Goal: Information Seeking & Learning: Learn about a topic

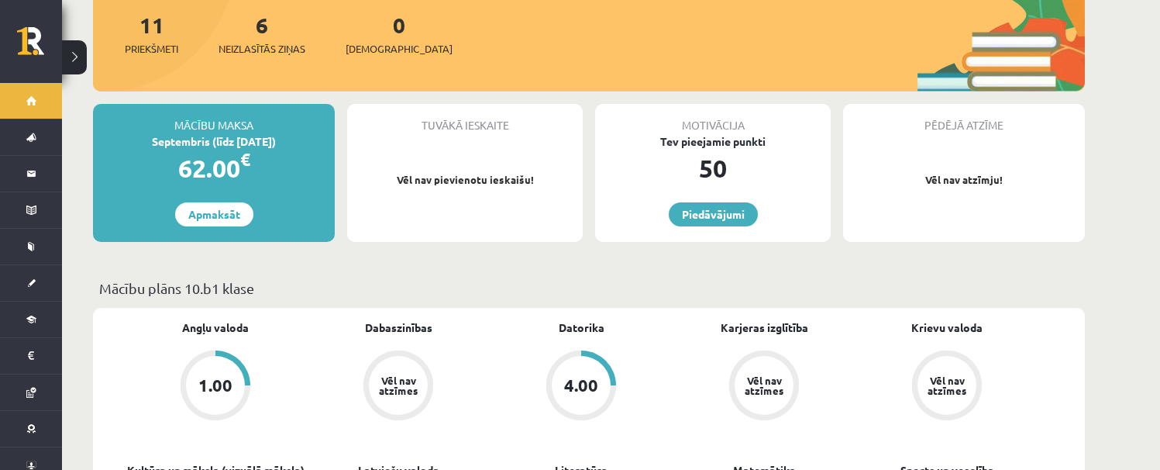
scroll to position [78, 0]
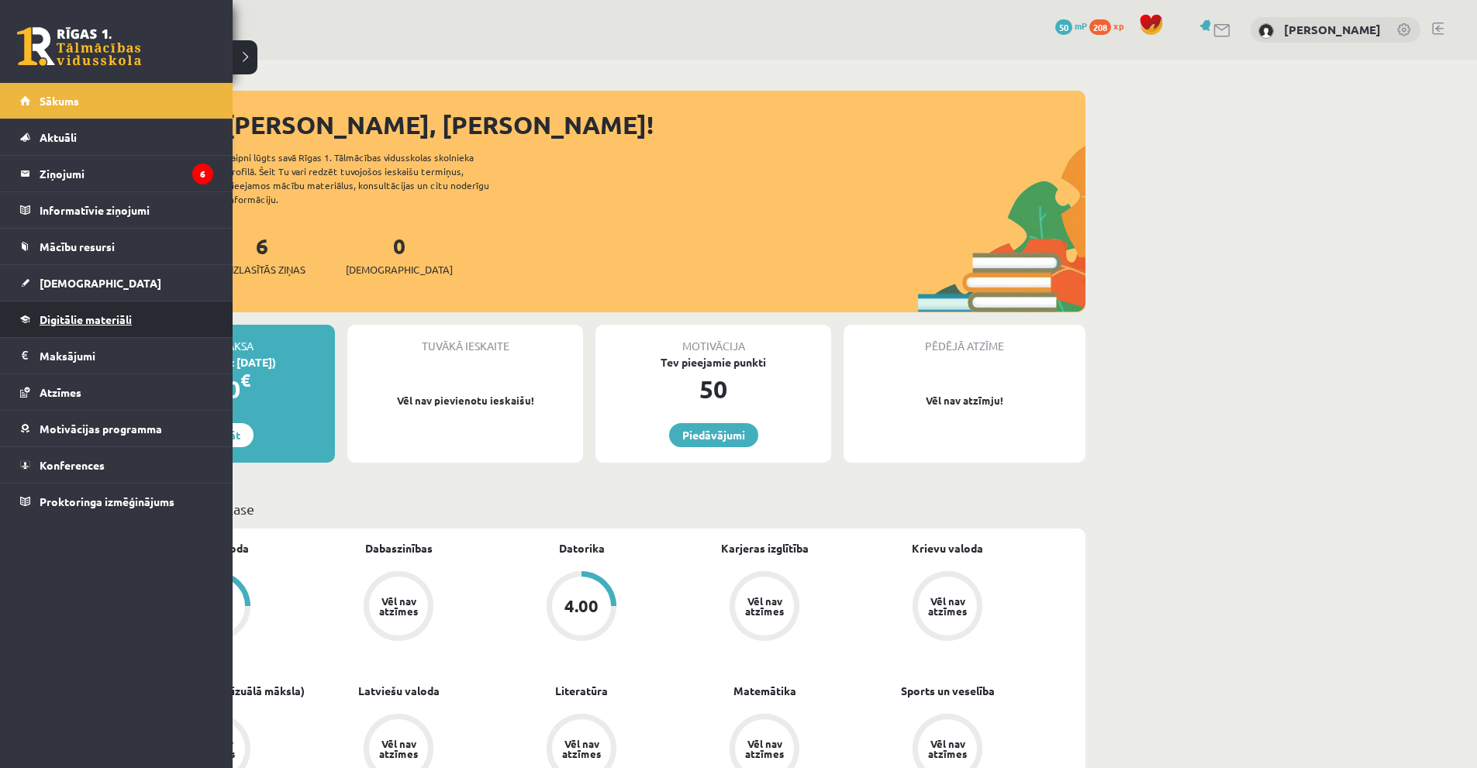
click at [75, 318] on span "Digitālie materiāli" at bounding box center [86, 319] width 92 height 14
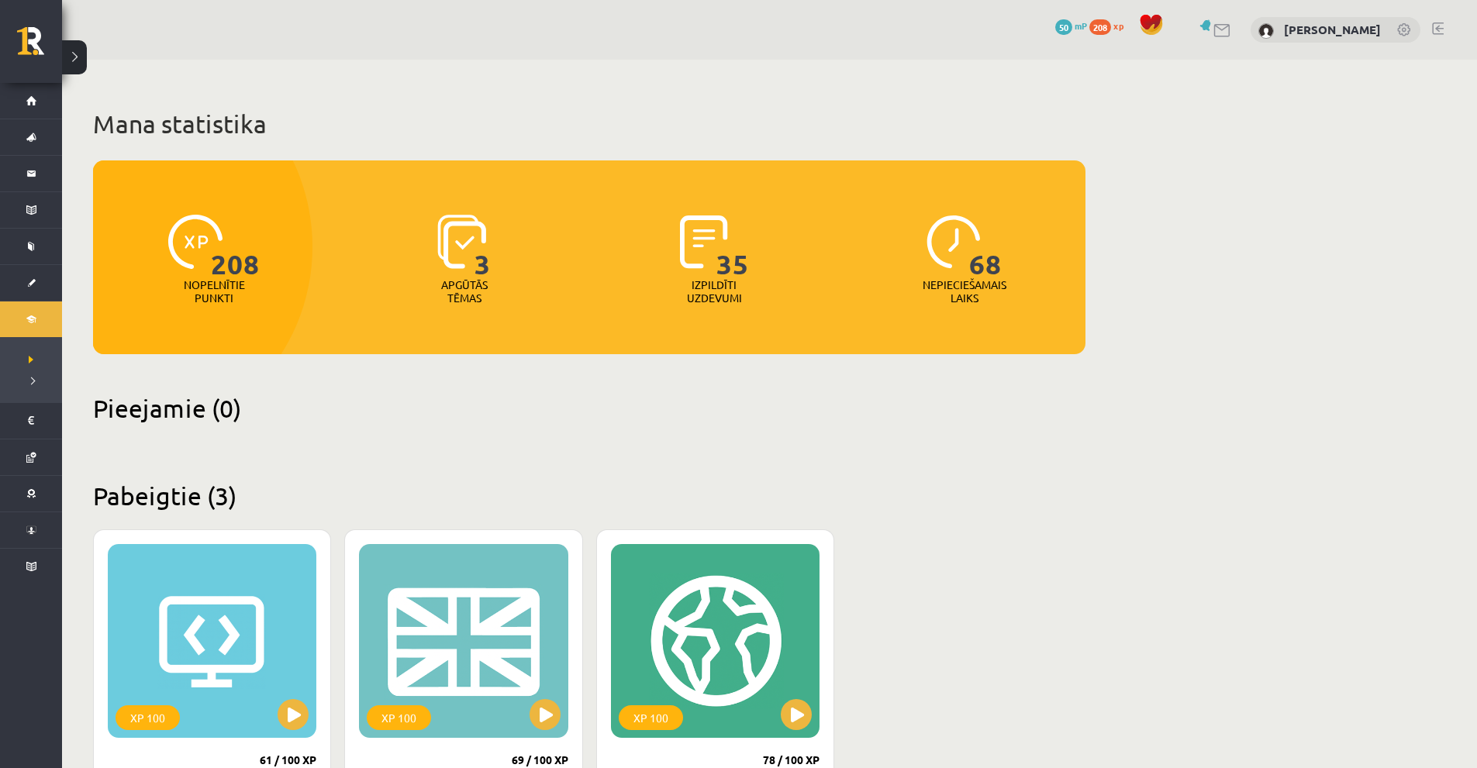
scroll to position [233, 0]
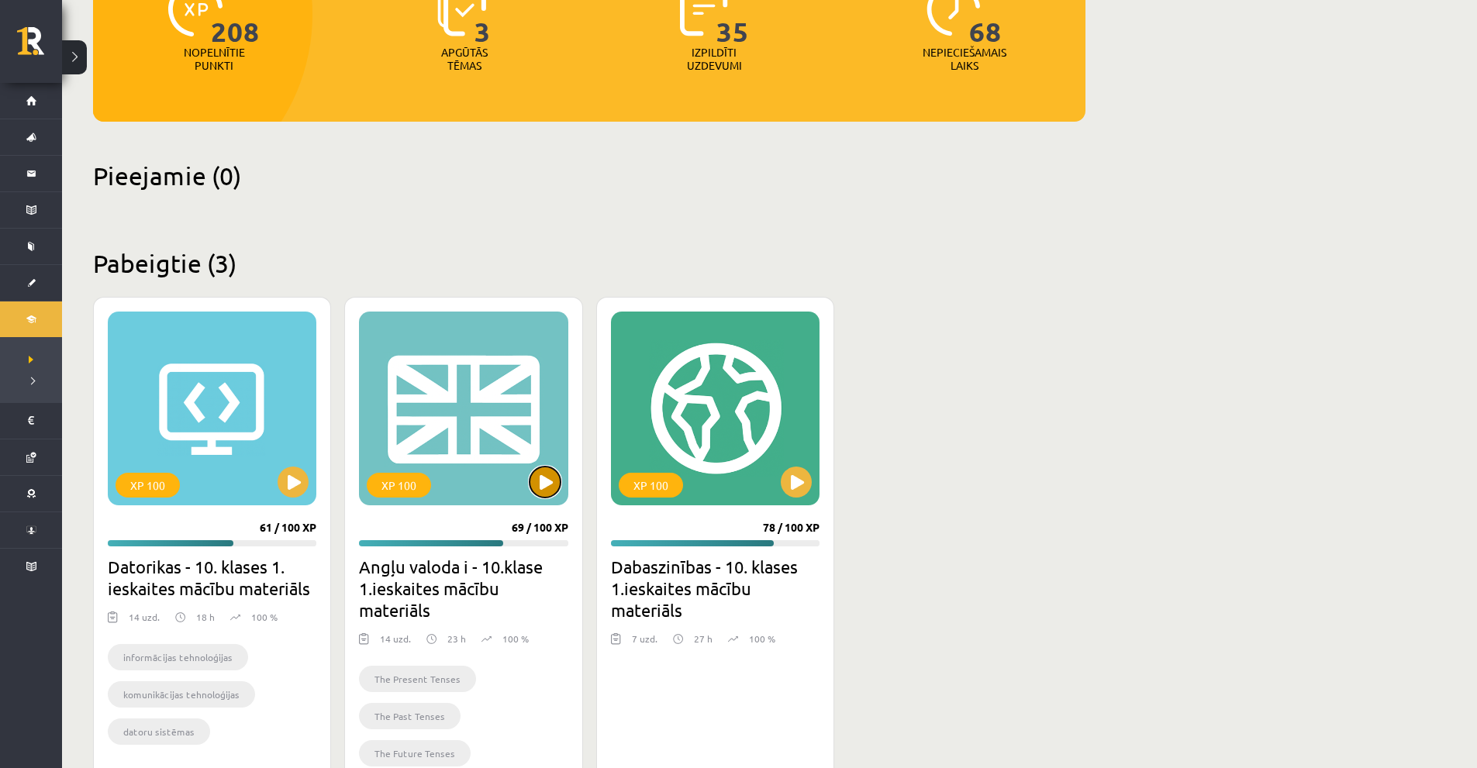
click at [550, 477] on button at bounding box center [544, 482] width 31 height 31
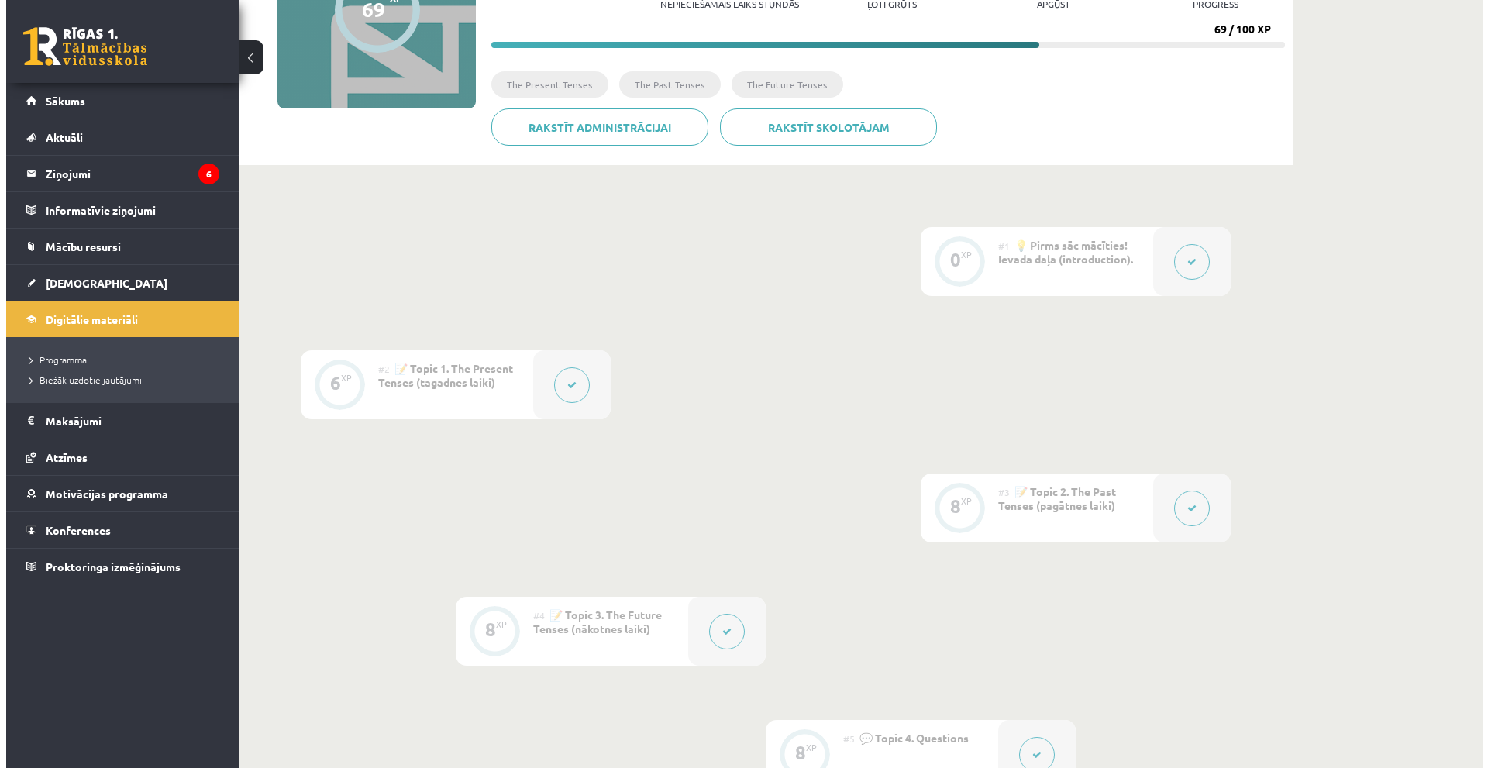
scroll to position [233, 0]
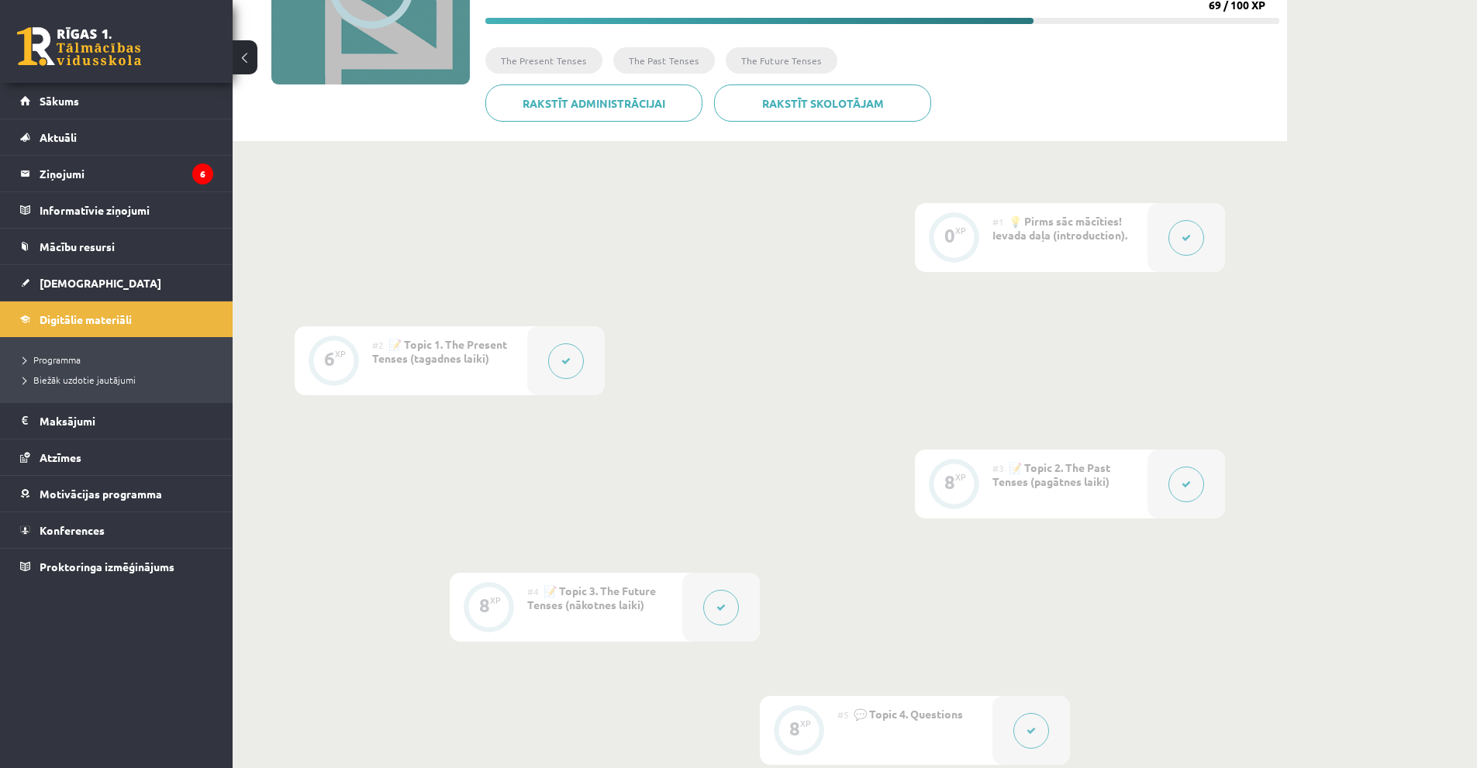
click at [560, 357] on button at bounding box center [566, 361] width 36 height 36
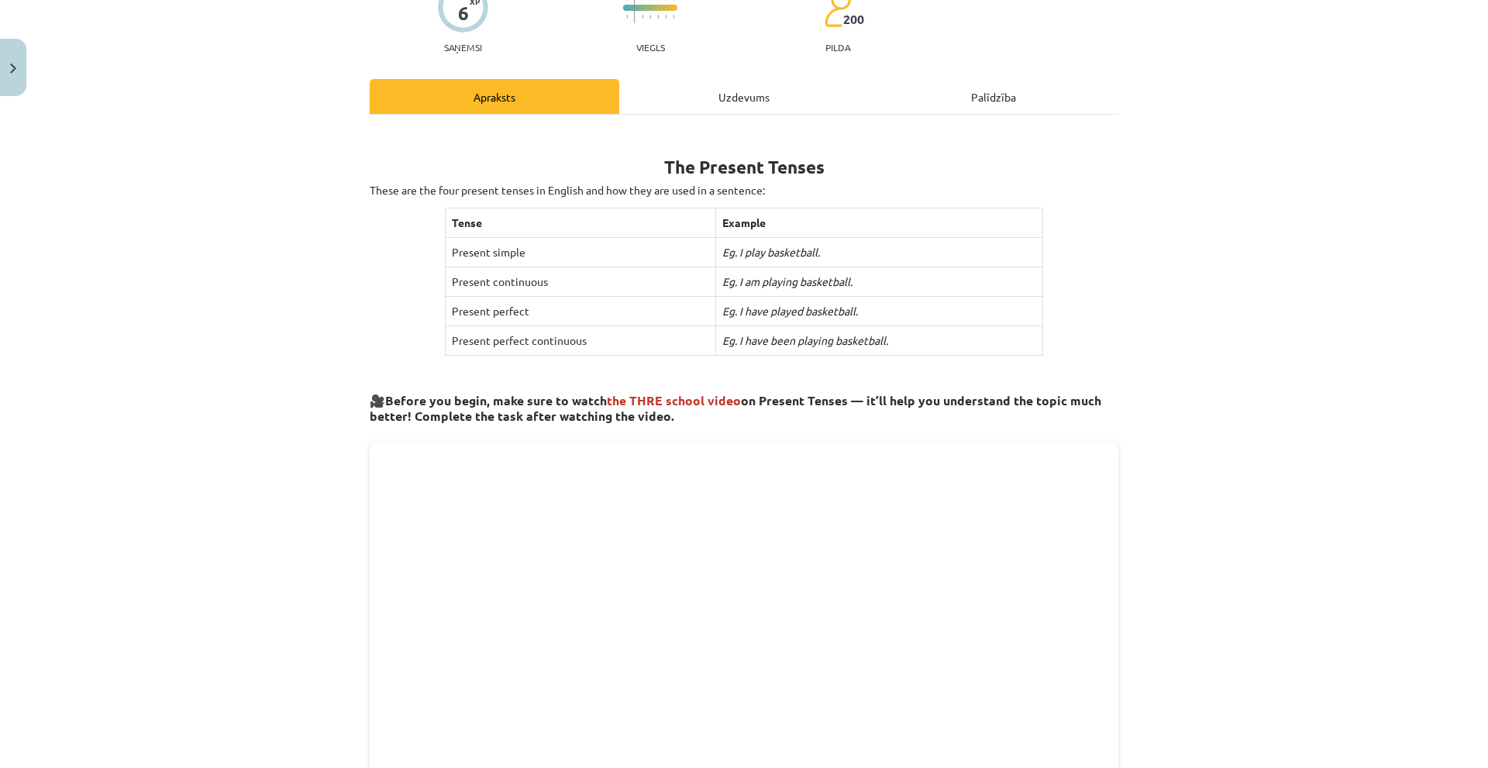
scroll to position [691, 0]
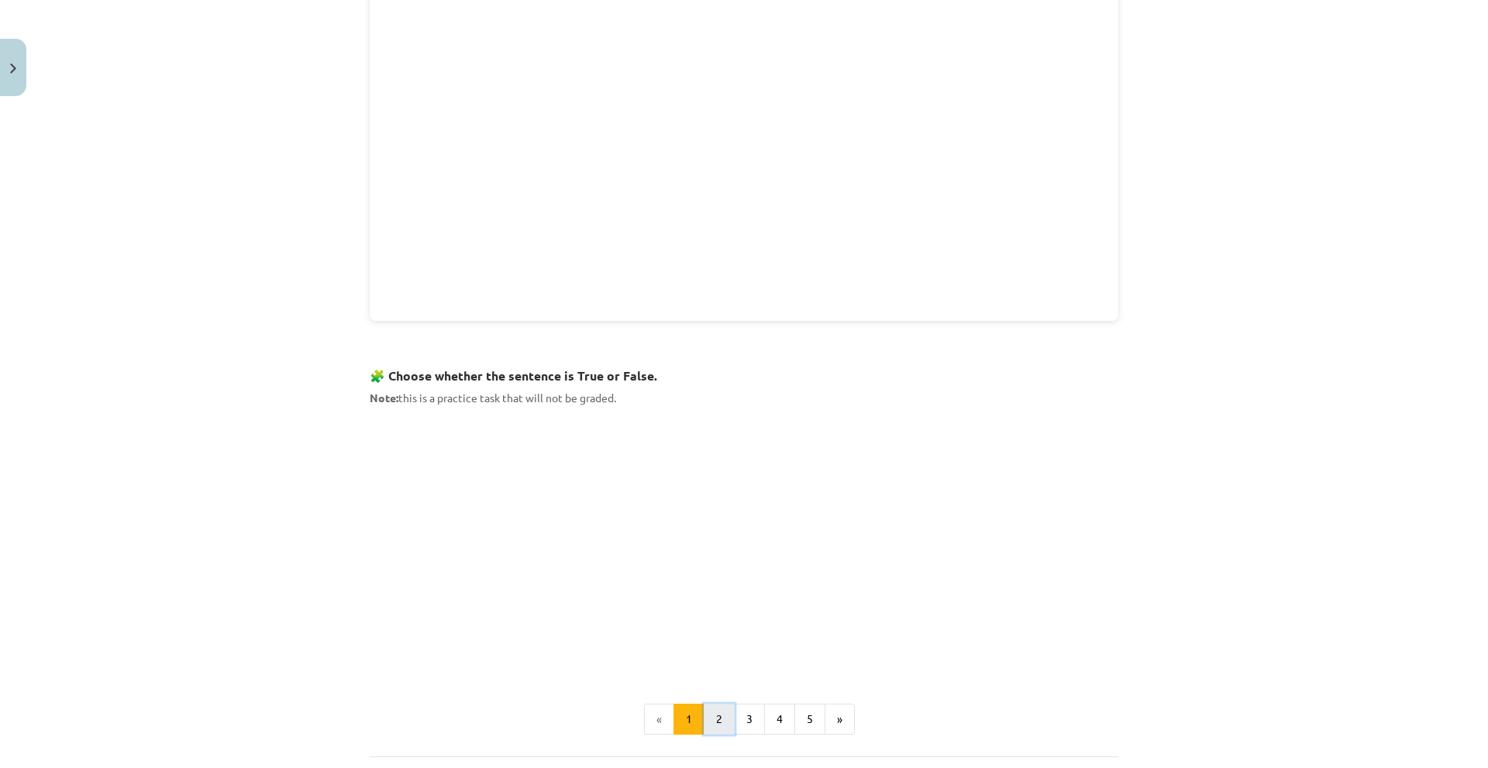
click at [717, 706] on button "2" at bounding box center [719, 719] width 31 height 31
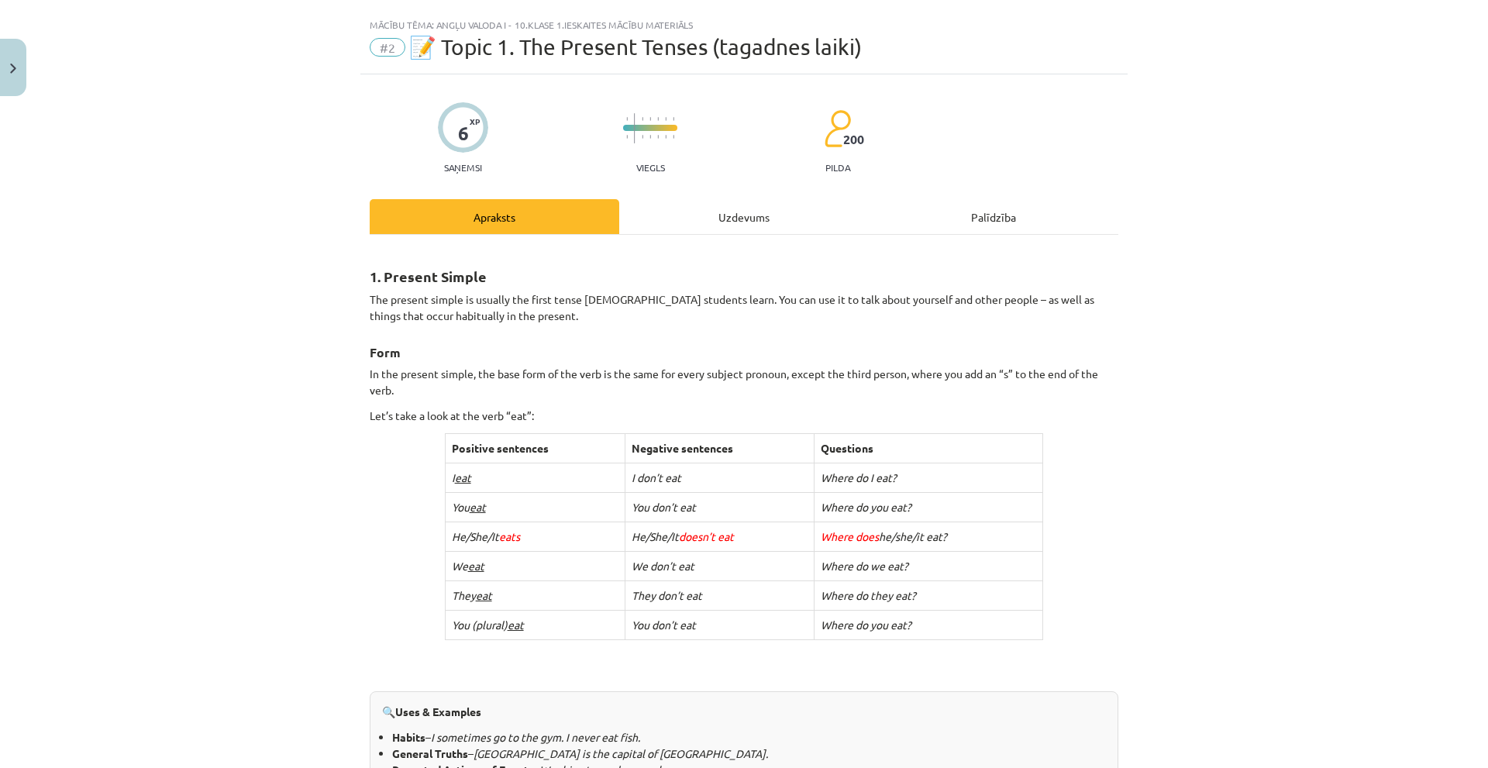
scroll to position [0, 0]
